Goal: Task Accomplishment & Management: Manage account settings

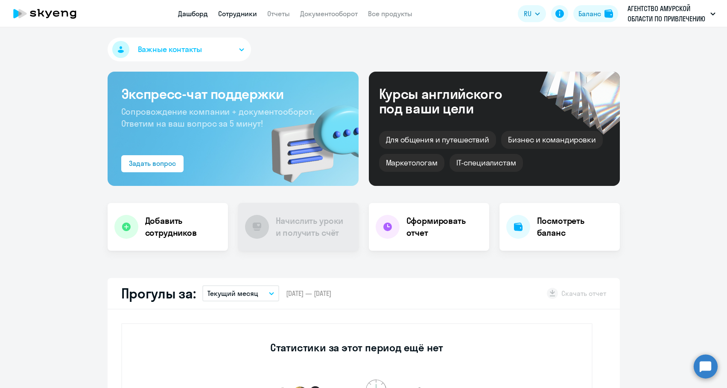
click at [225, 14] on link "Сотрудники" at bounding box center [237, 13] width 39 height 9
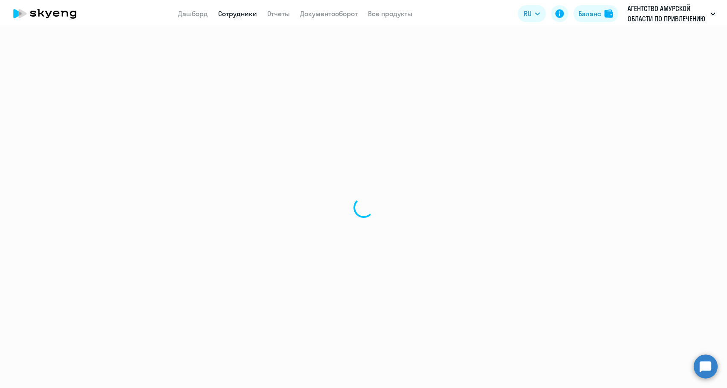
select select "30"
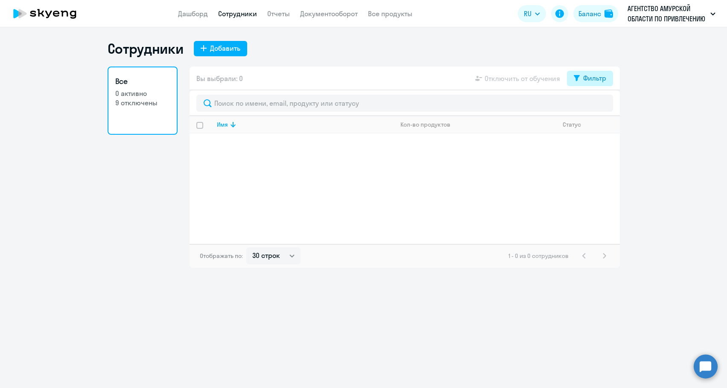
click at [589, 85] on button "Фильтр" at bounding box center [590, 78] width 46 height 15
click at [599, 15] on div "Баланс" at bounding box center [589, 14] width 23 height 10
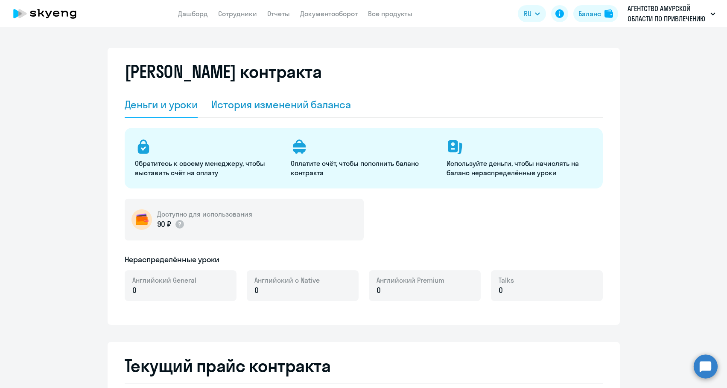
select select "english_adult_not_native_speaker"
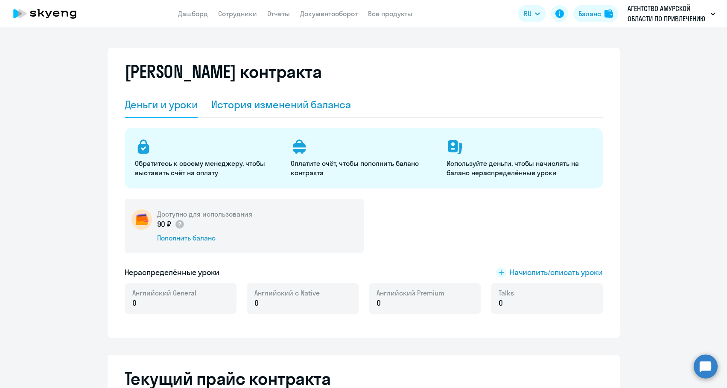
click at [334, 110] on div "История изменений баланса" at bounding box center [281, 105] width 140 height 14
